Goal: Task Accomplishment & Management: Manage account settings

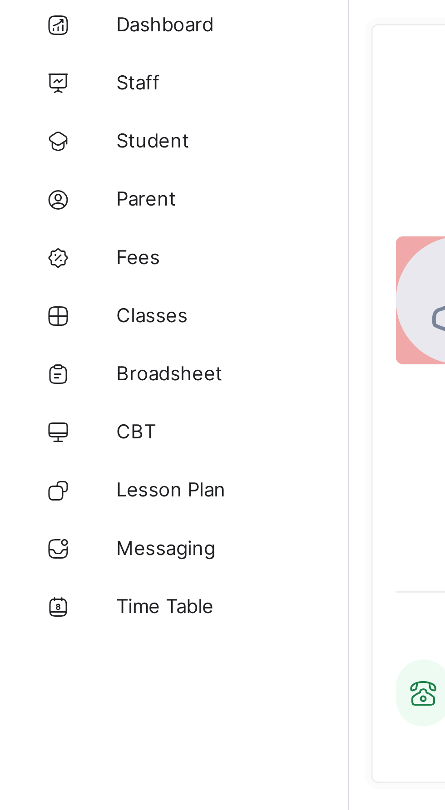
click at [50, 122] on link "Fees" at bounding box center [54, 127] width 109 height 18
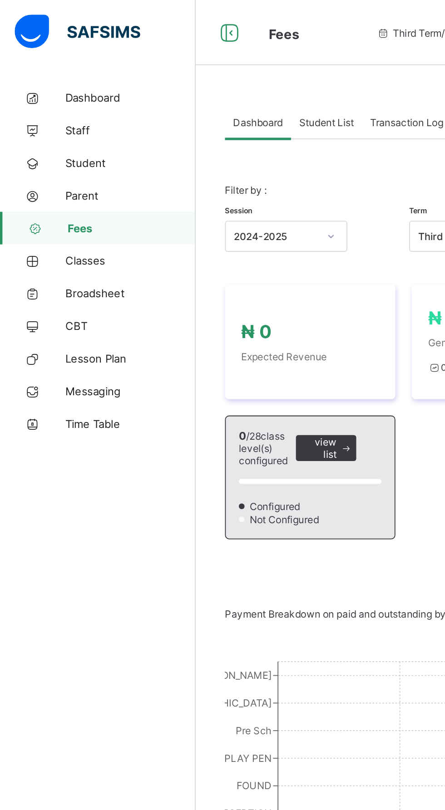
click at [46, 139] on link "Classes" at bounding box center [54, 145] width 109 height 18
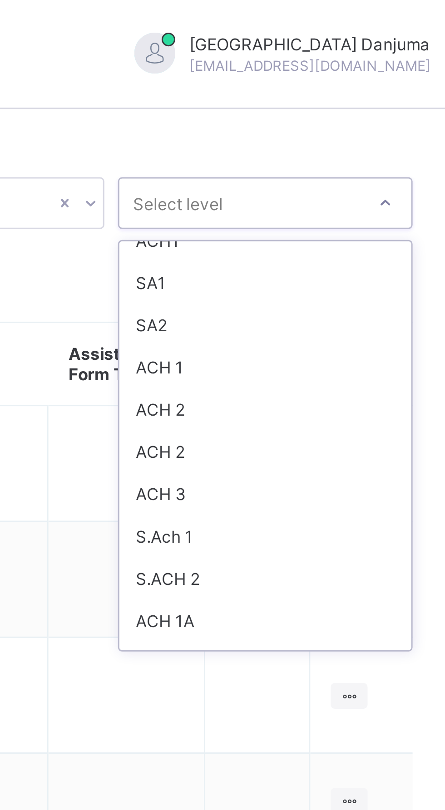
scroll to position [153, 0]
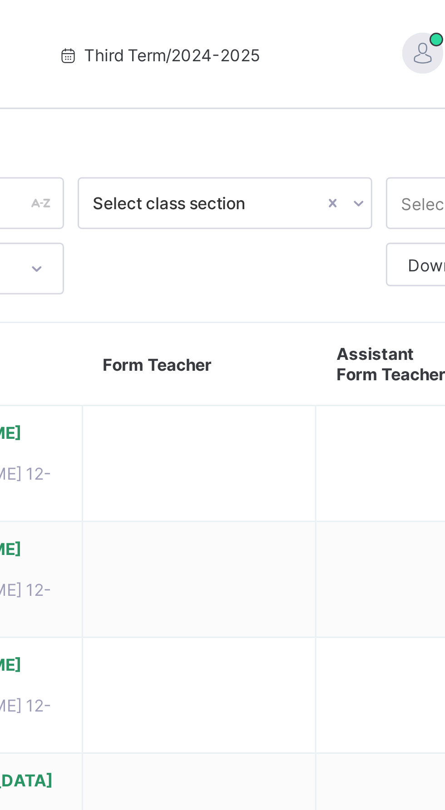
click at [317, 68] on div at bounding box center [321, 67] width 9 height 15
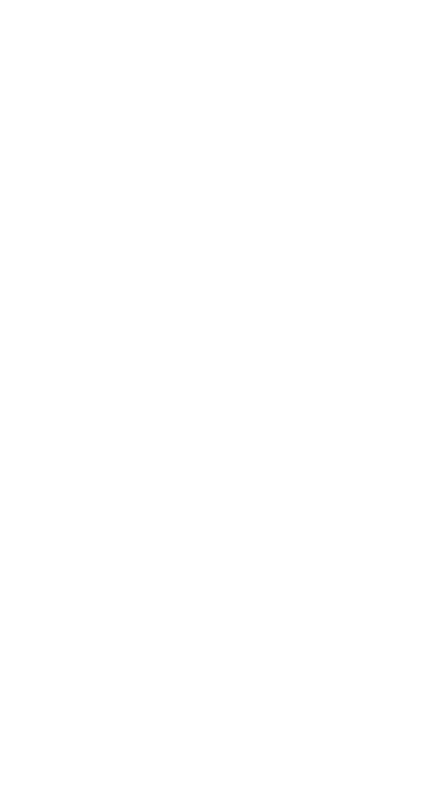
scroll to position [566, 0]
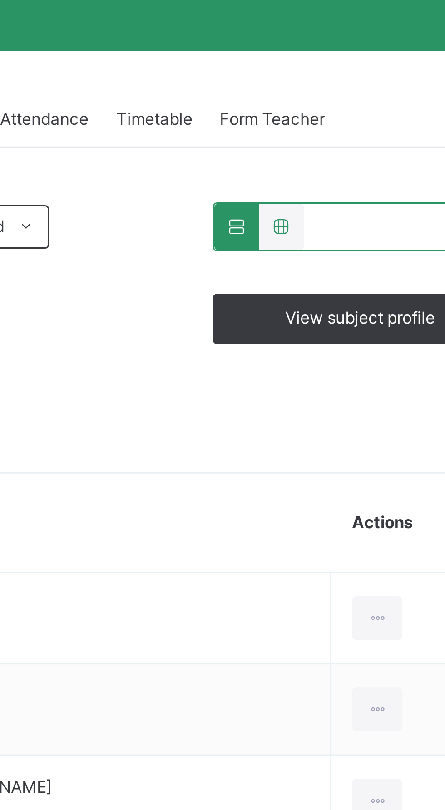
click at [355, 202] on span "Form Teacher" at bounding box center [350, 206] width 35 height 8
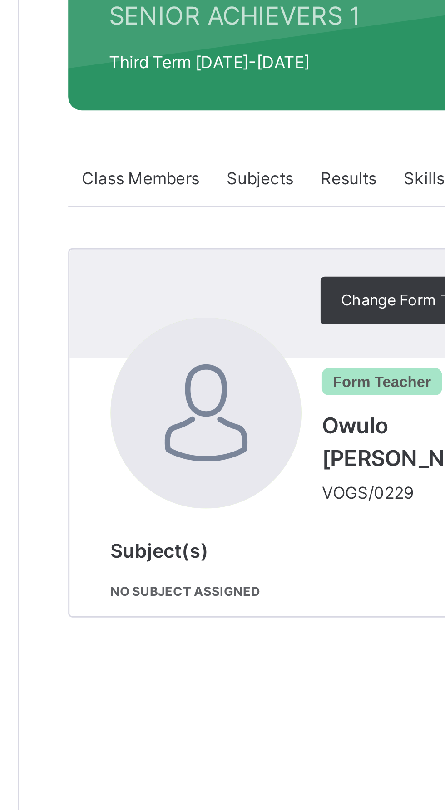
click at [216, 245] on span "Change Form Teacher" at bounding box center [242, 246] width 52 height 8
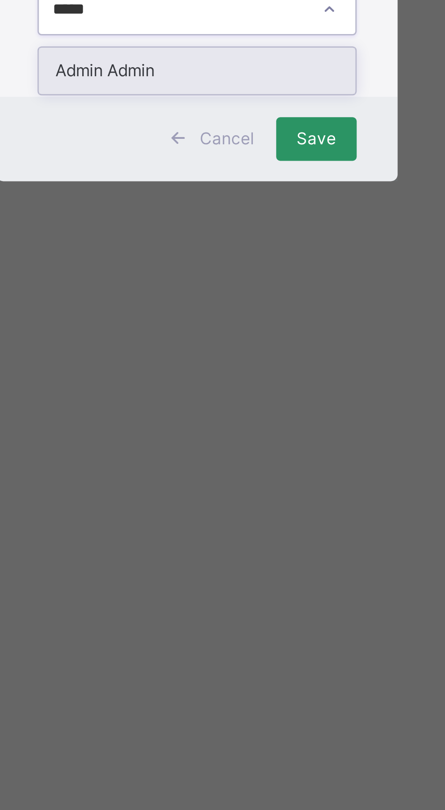
click at [257, 466] on div "Admin Admin" at bounding box center [222, 457] width 105 height 15
type input "*****"
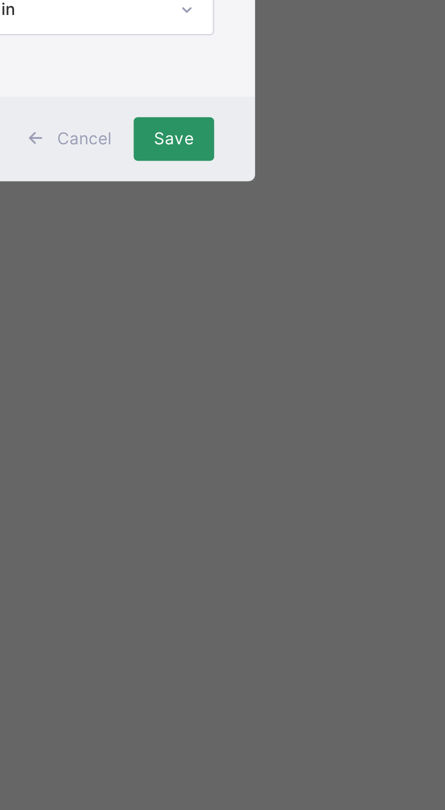
click at [269, 485] on span "Save" at bounding box center [262, 481] width 13 height 8
